Goal: Transaction & Acquisition: Book appointment/travel/reservation

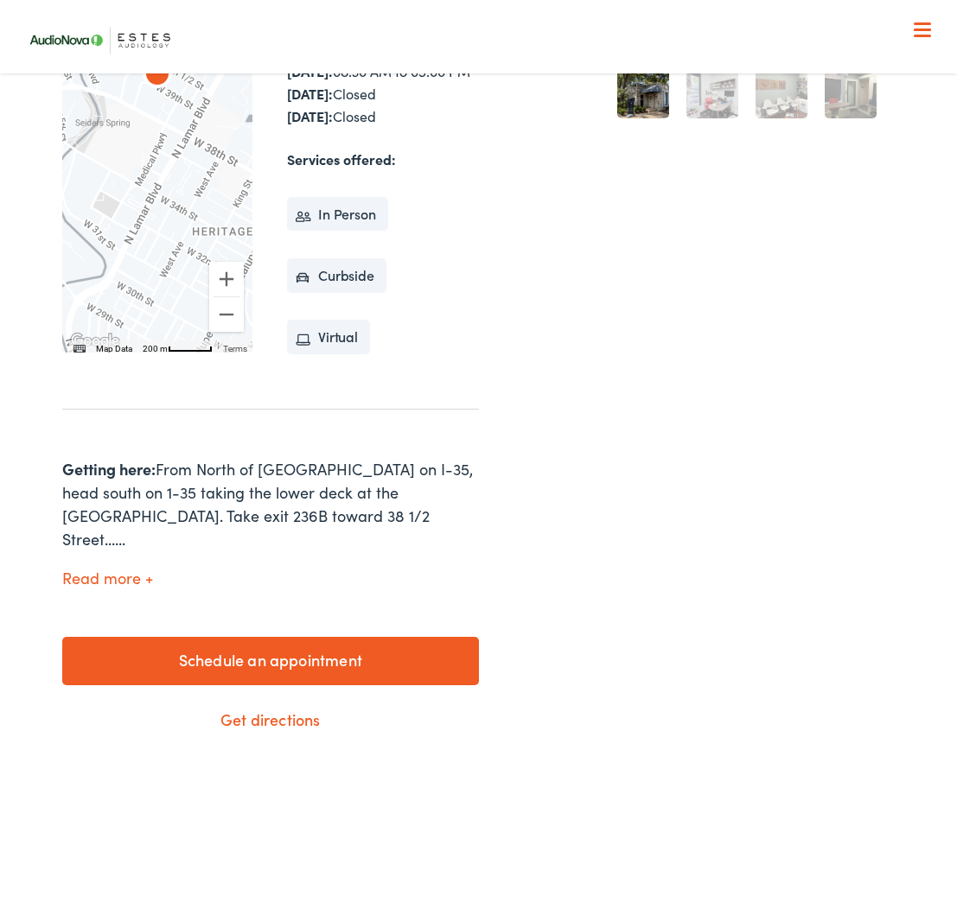
scroll to position [513, 0]
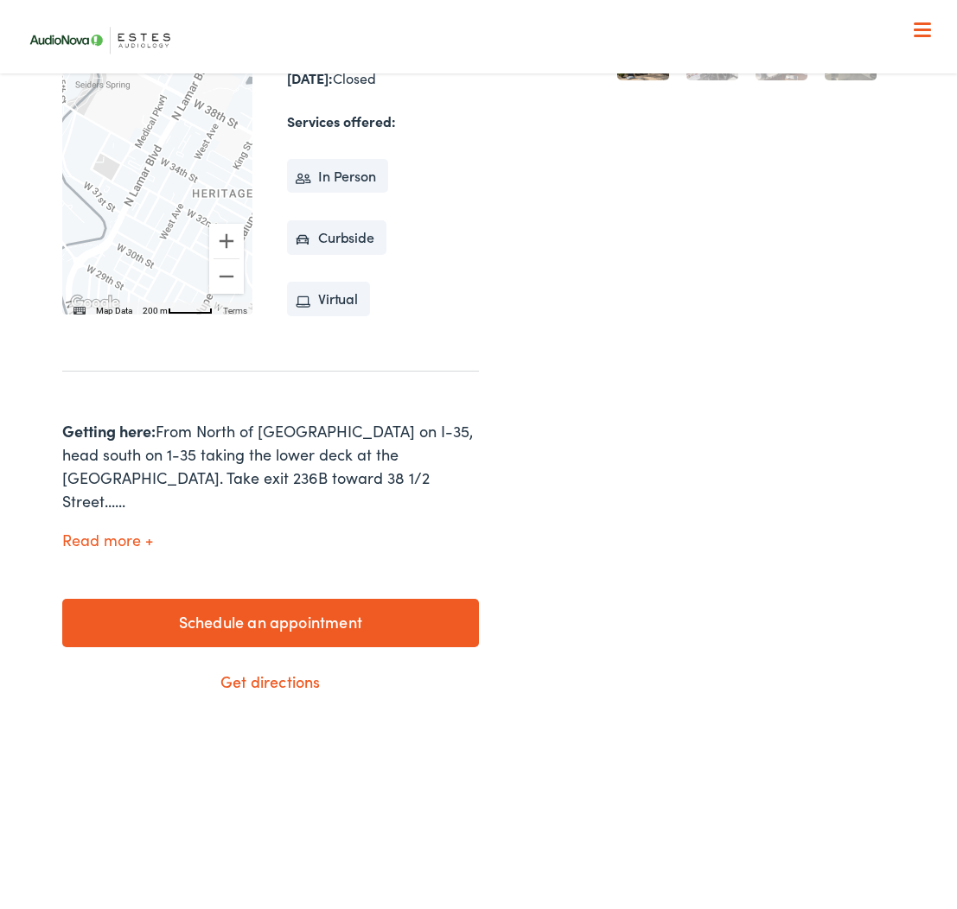
click at [922, 31] on div at bounding box center [922, 30] width 17 height 17
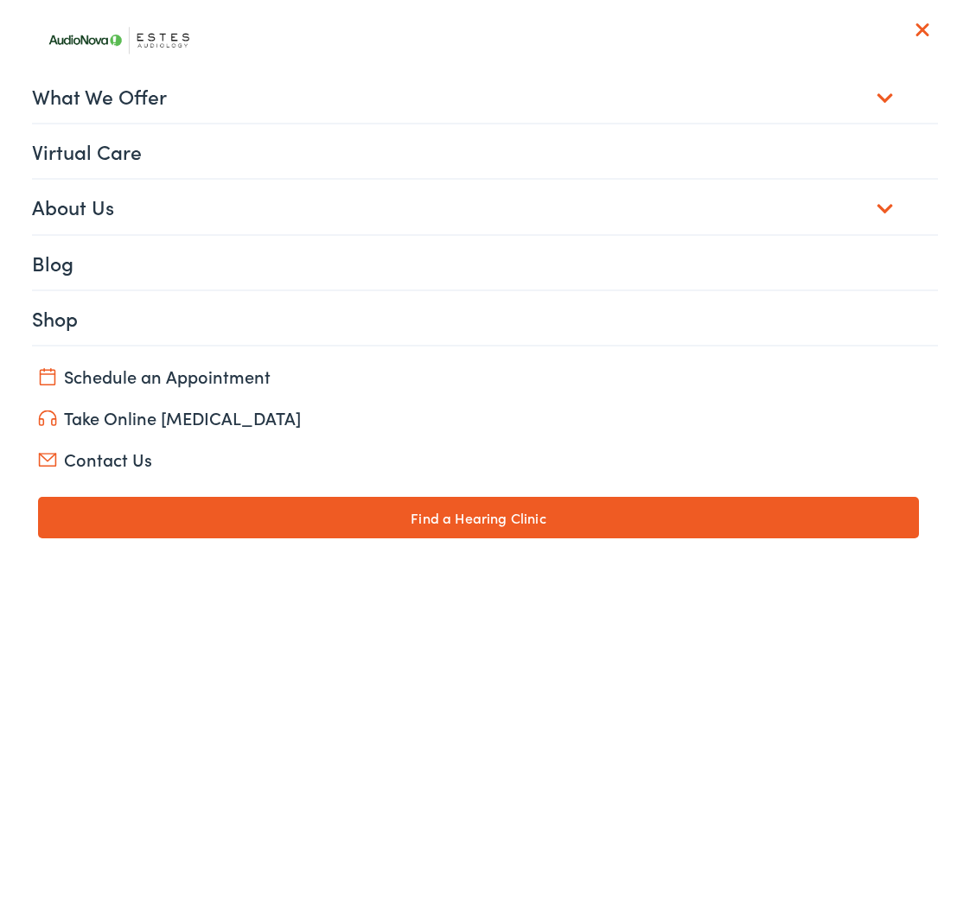
click at [889, 213] on link "About Us" at bounding box center [485, 207] width 906 height 54
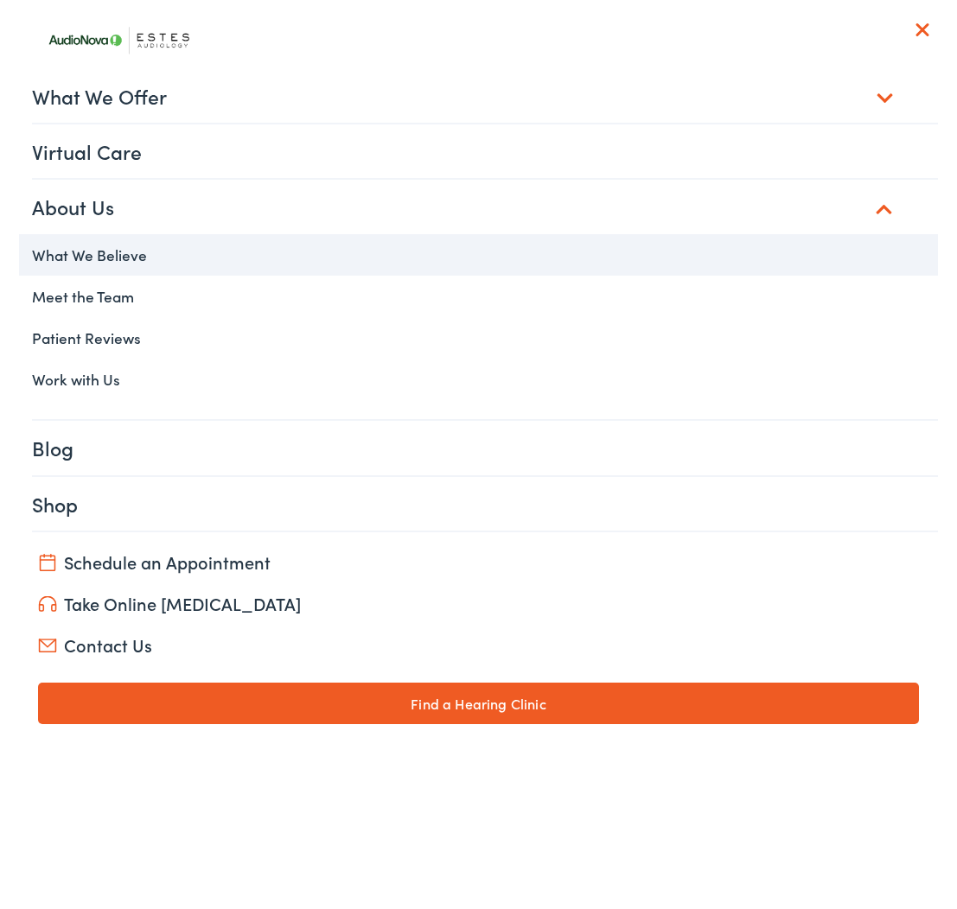
click at [67, 265] on link "What We Believe" at bounding box center [478, 254] width 919 height 41
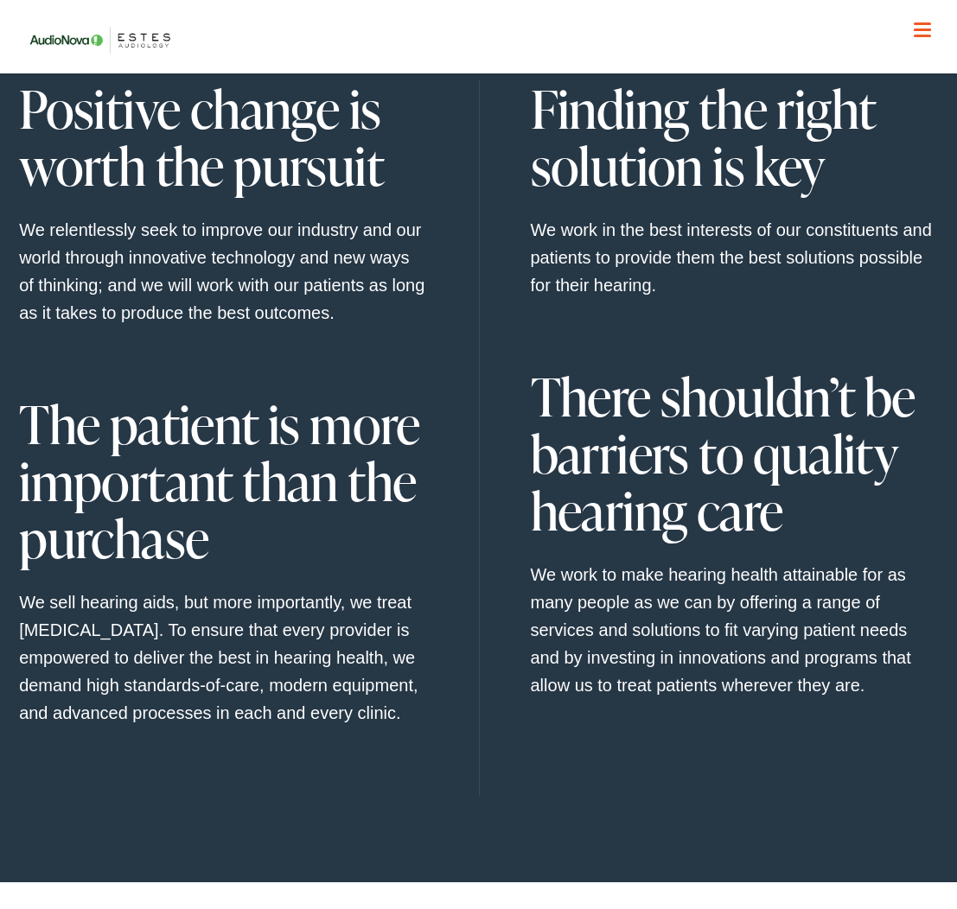
scroll to position [791, 0]
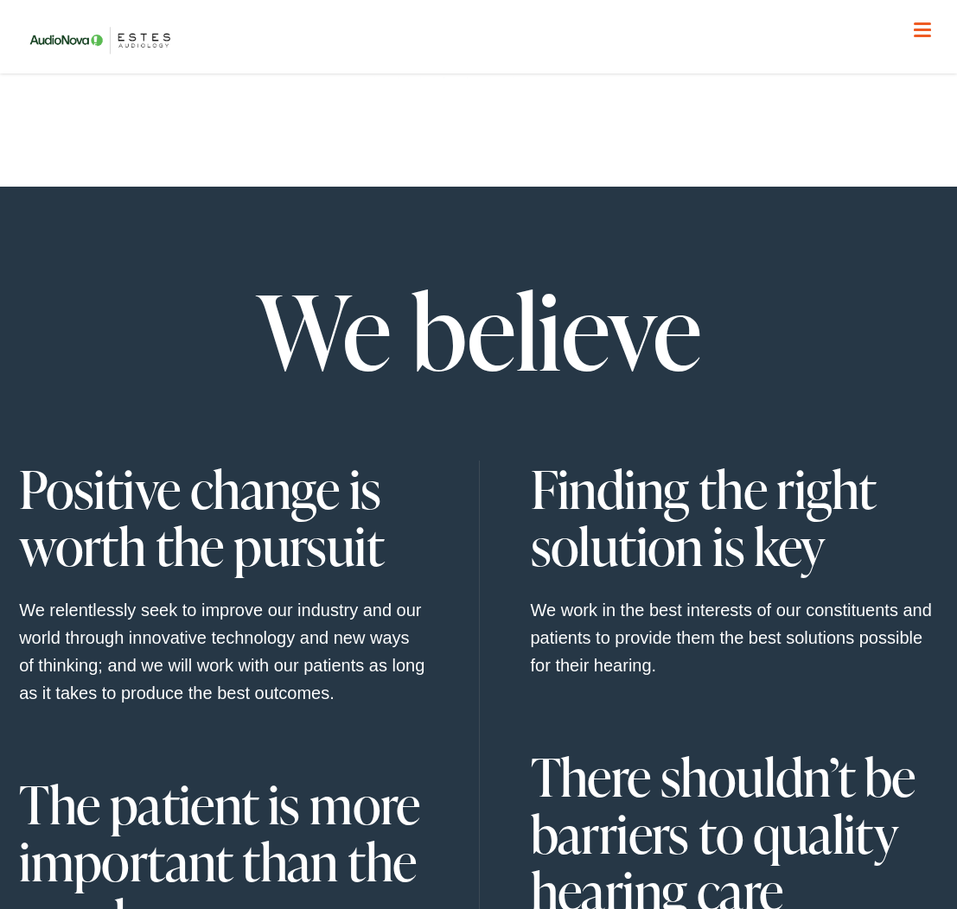
click at [920, 29] on span at bounding box center [922, 30] width 17 height 3
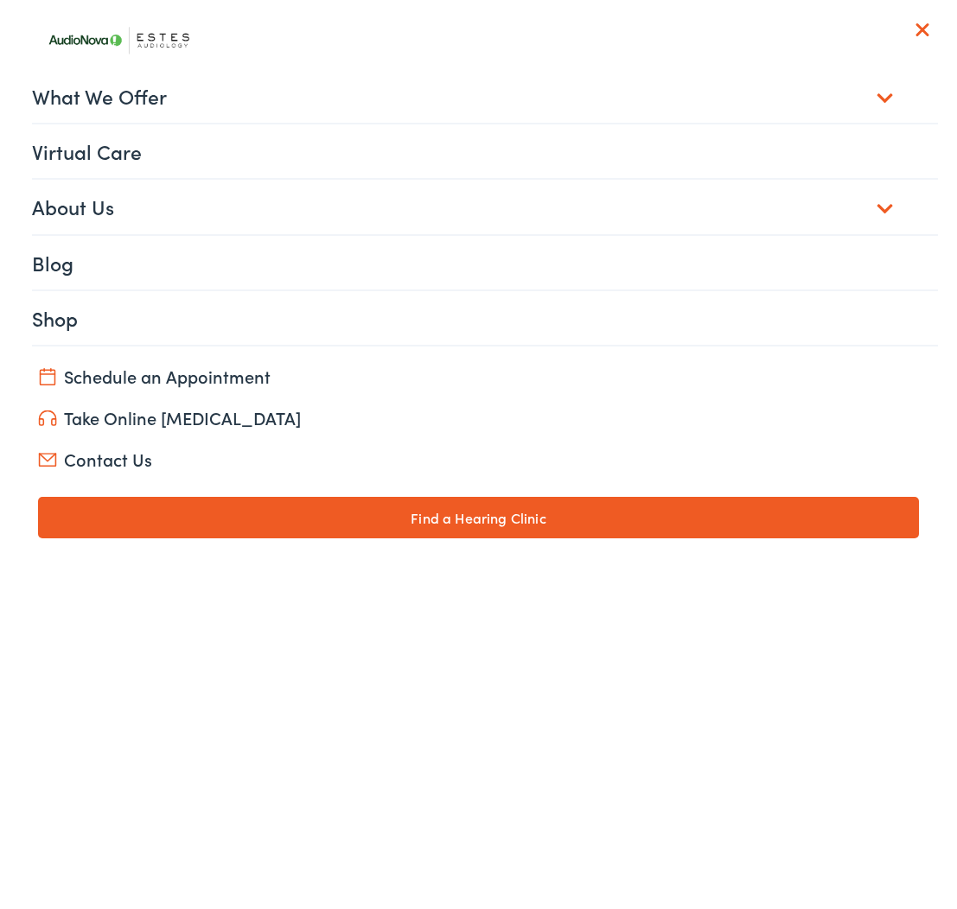
click at [896, 94] on link "What We Offer" at bounding box center [485, 96] width 906 height 54
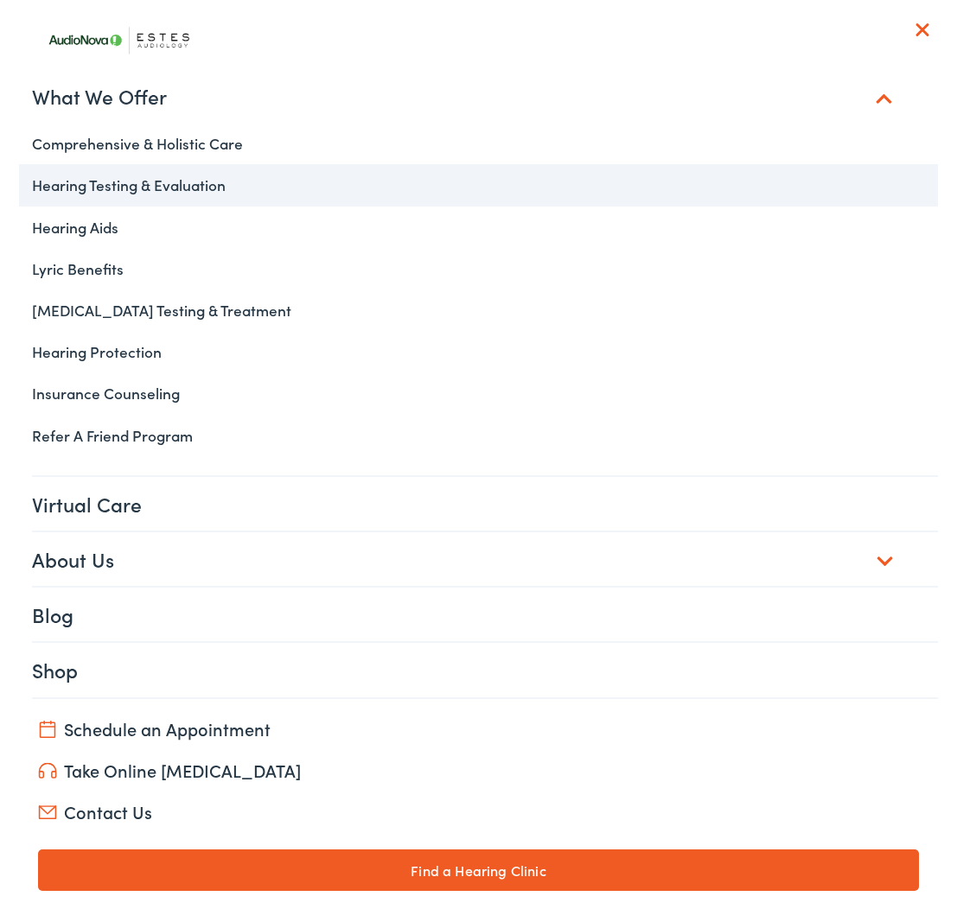
click at [188, 178] on link "Hearing Testing & Evaluation" at bounding box center [478, 184] width 919 height 41
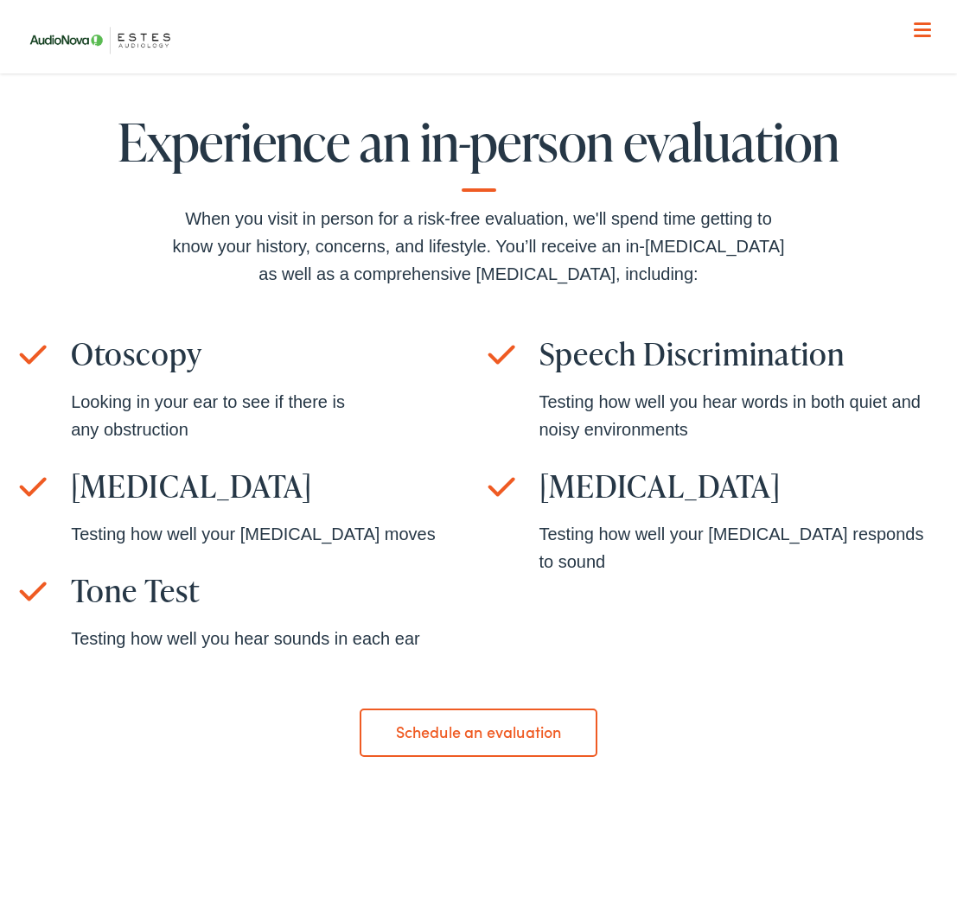
scroll to position [1537, 0]
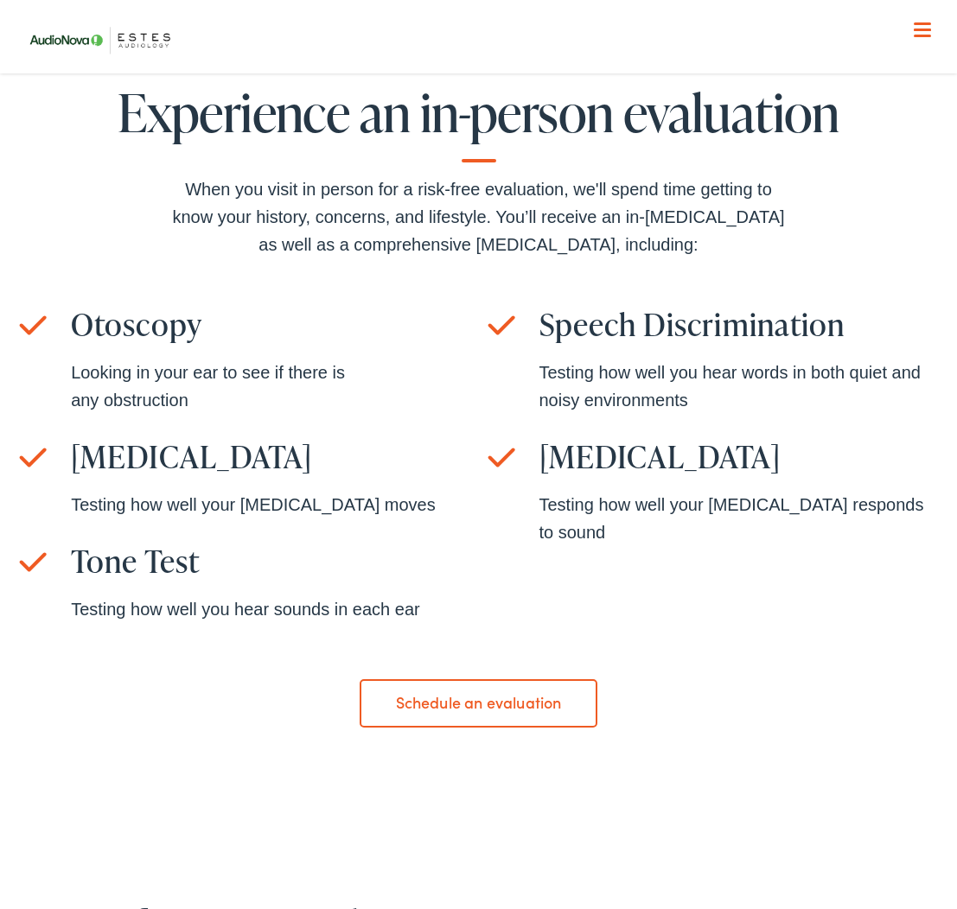
click at [462, 712] on link "Schedule an evaluation" at bounding box center [479, 703] width 238 height 48
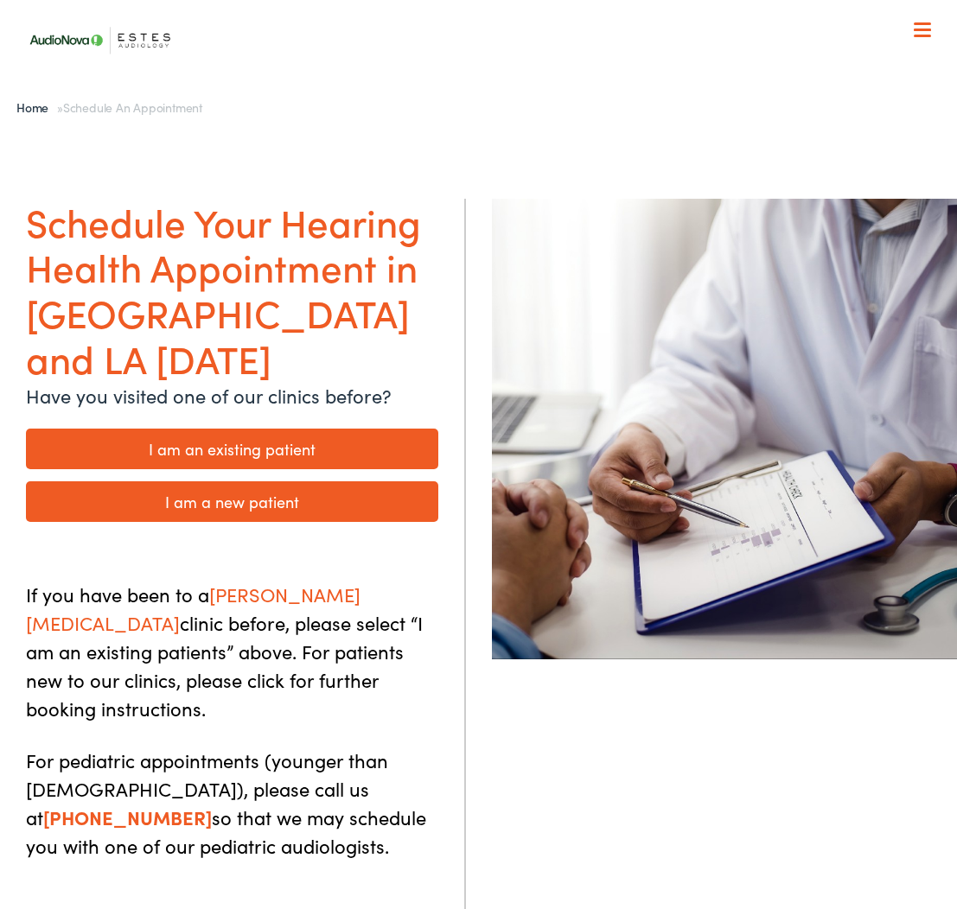
click at [285, 482] on link "I am a new patient" at bounding box center [232, 502] width 412 height 41
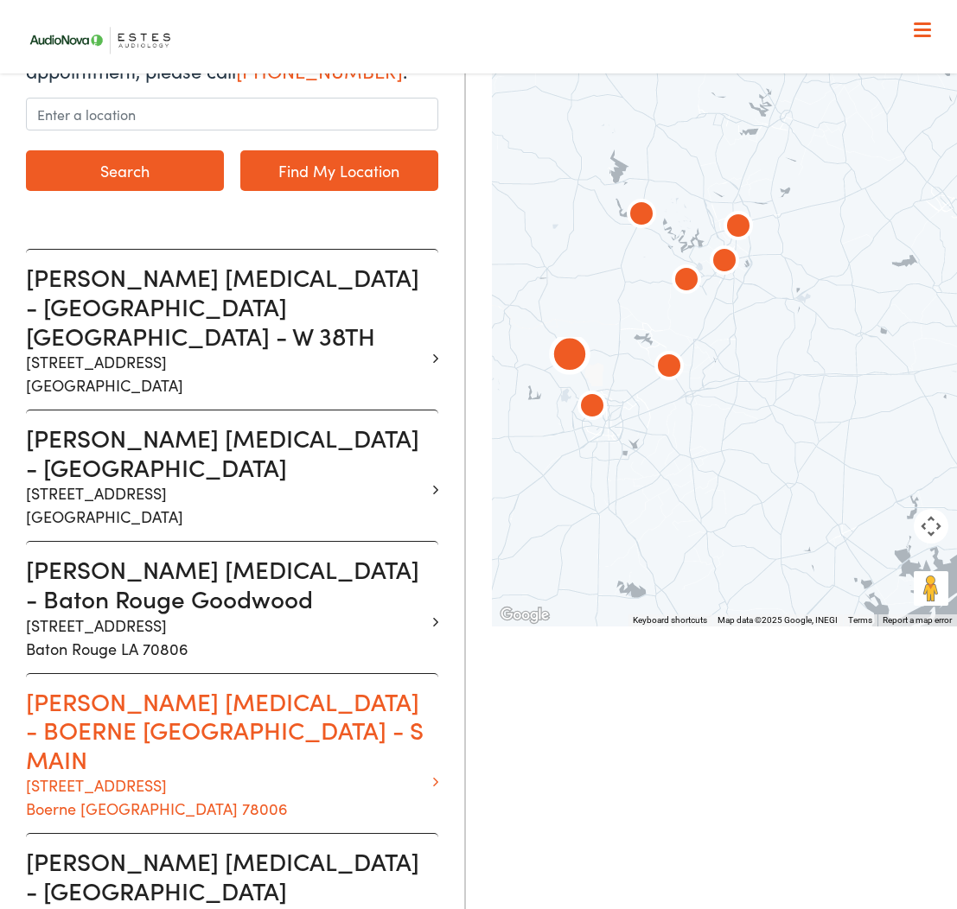
scroll to position [304, 0]
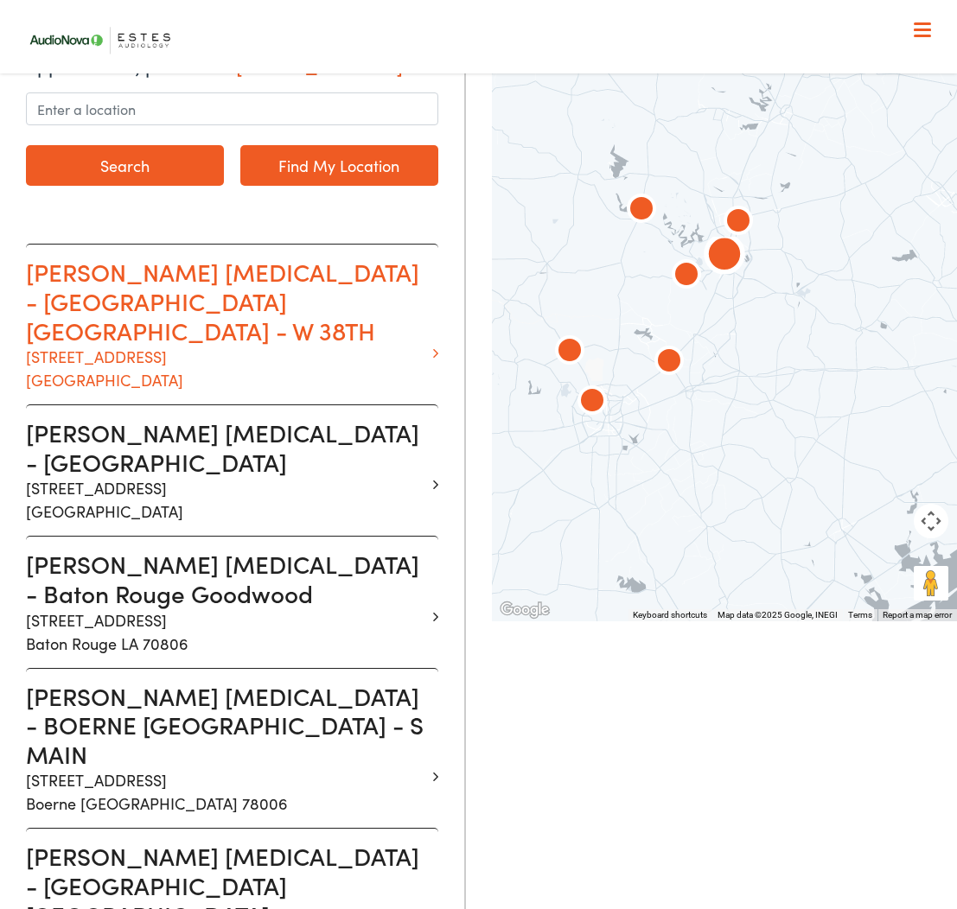
click at [309, 345] on p "1206 W. 38th Street Suite 3101 Austin TX 78705" at bounding box center [225, 368] width 399 height 47
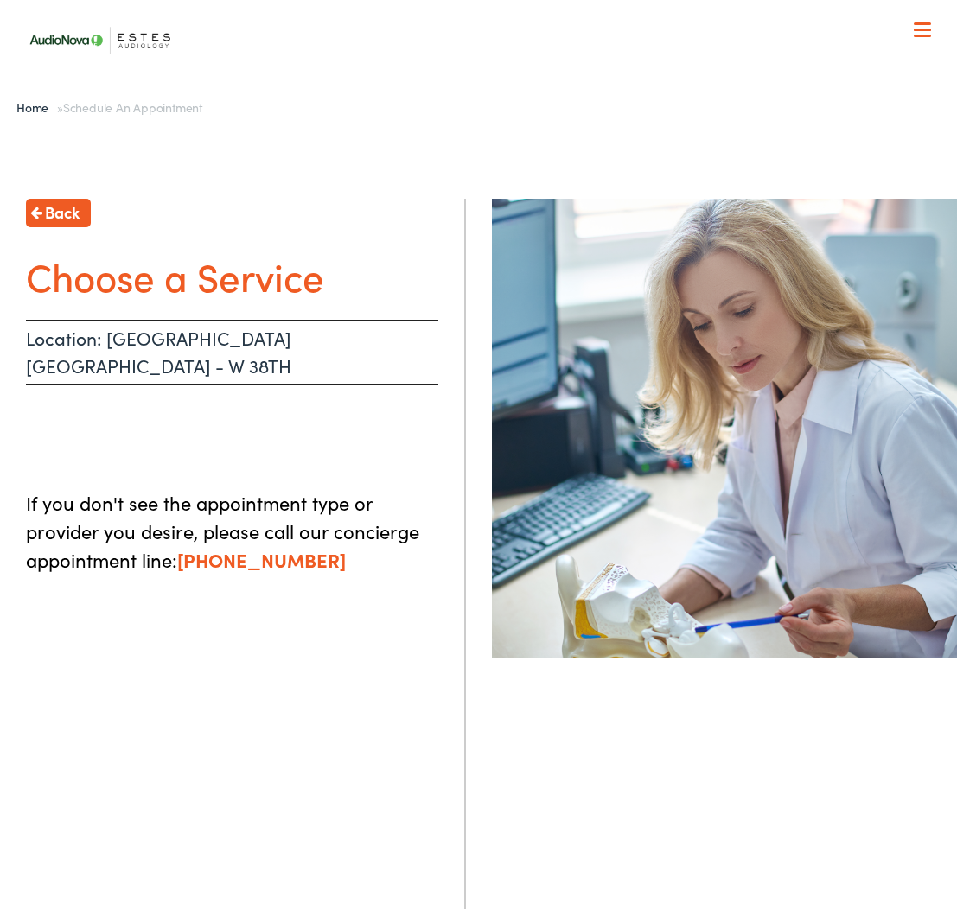
click at [274, 283] on h1 "Choose a Service" at bounding box center [232, 276] width 412 height 46
click at [174, 348] on p "Location: AUSTIN TX - W 38TH" at bounding box center [232, 352] width 412 height 65
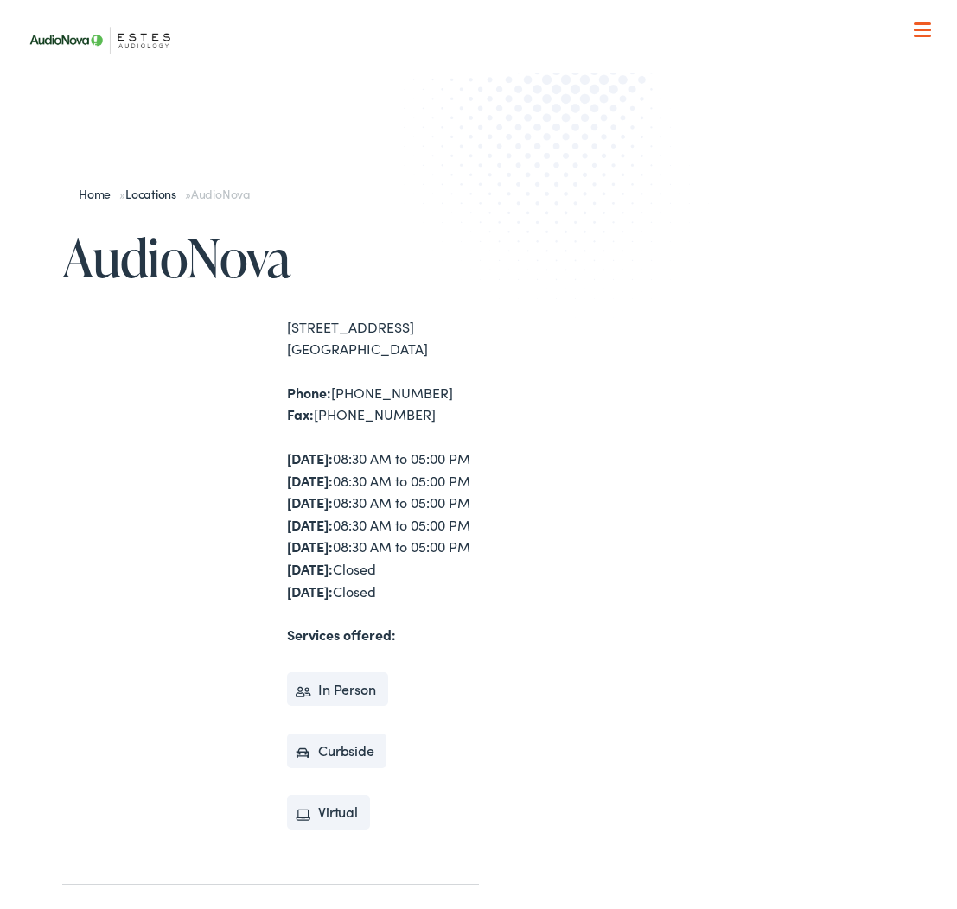
click at [917, 29] on span at bounding box center [922, 30] width 17 height 3
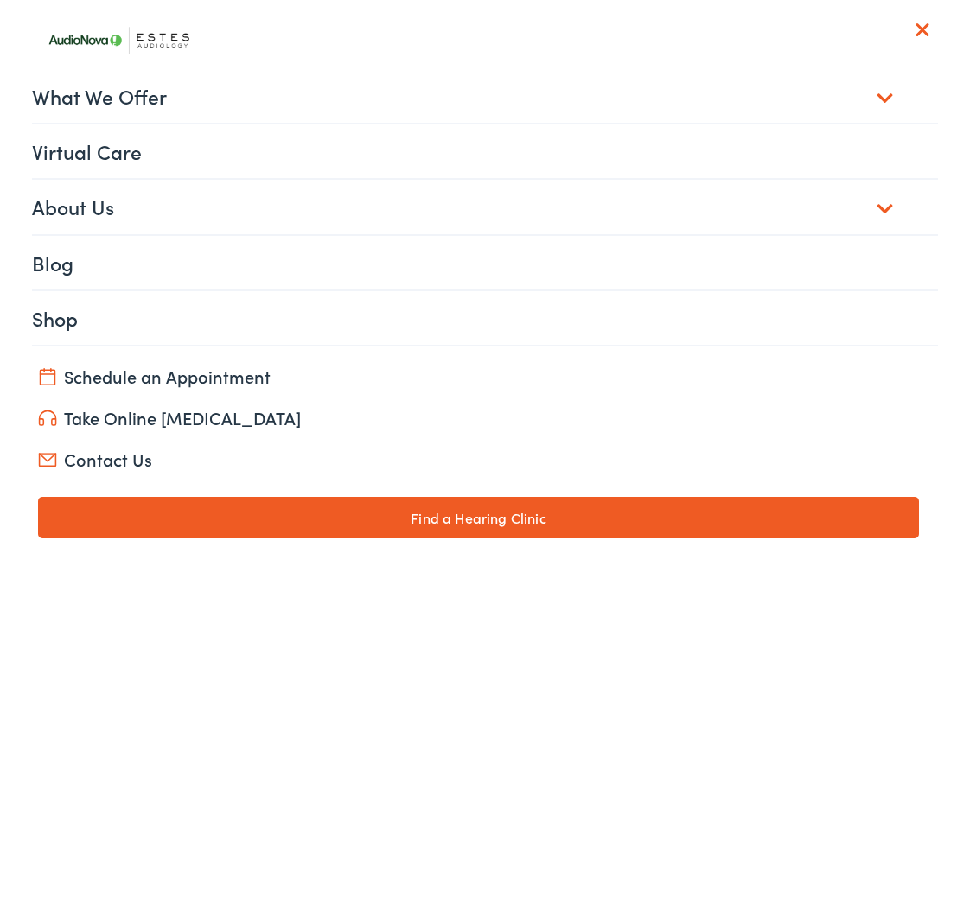
click at [870, 118] on link "What We Offer" at bounding box center [485, 96] width 906 height 54
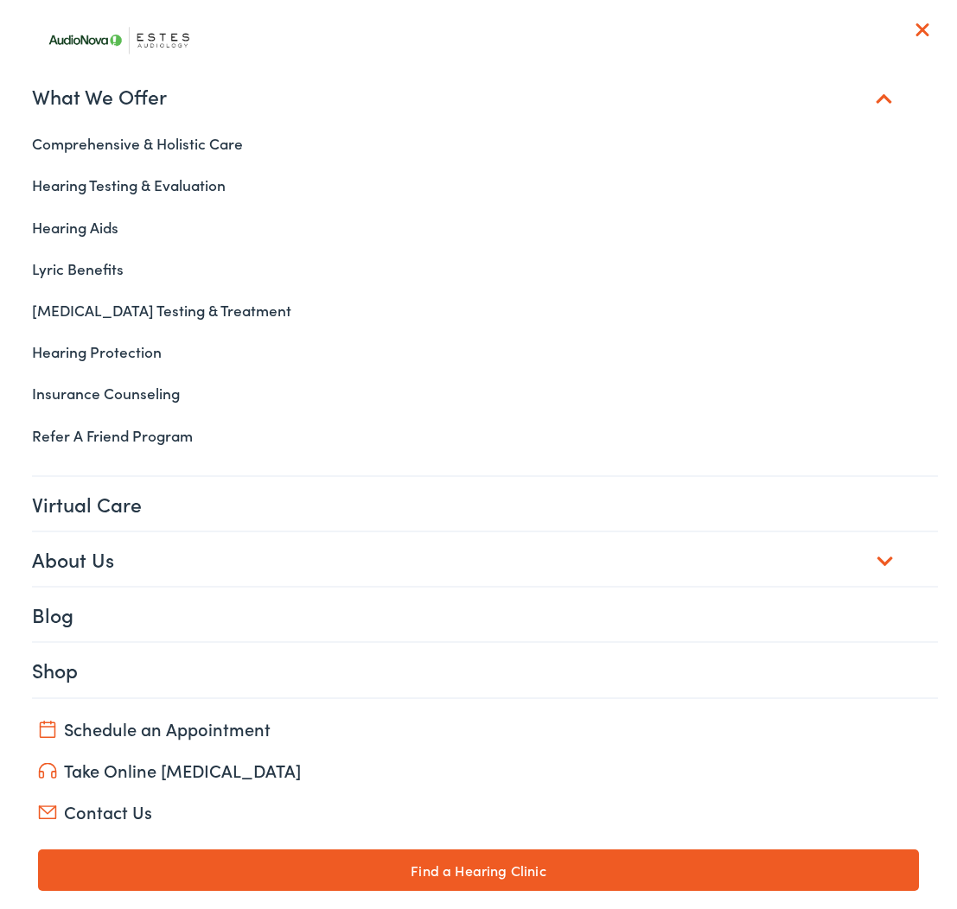
click at [166, 775] on link "Take Online [MEDICAL_DATA]" at bounding box center [478, 770] width 881 height 24
